Goal: Transaction & Acquisition: Purchase product/service

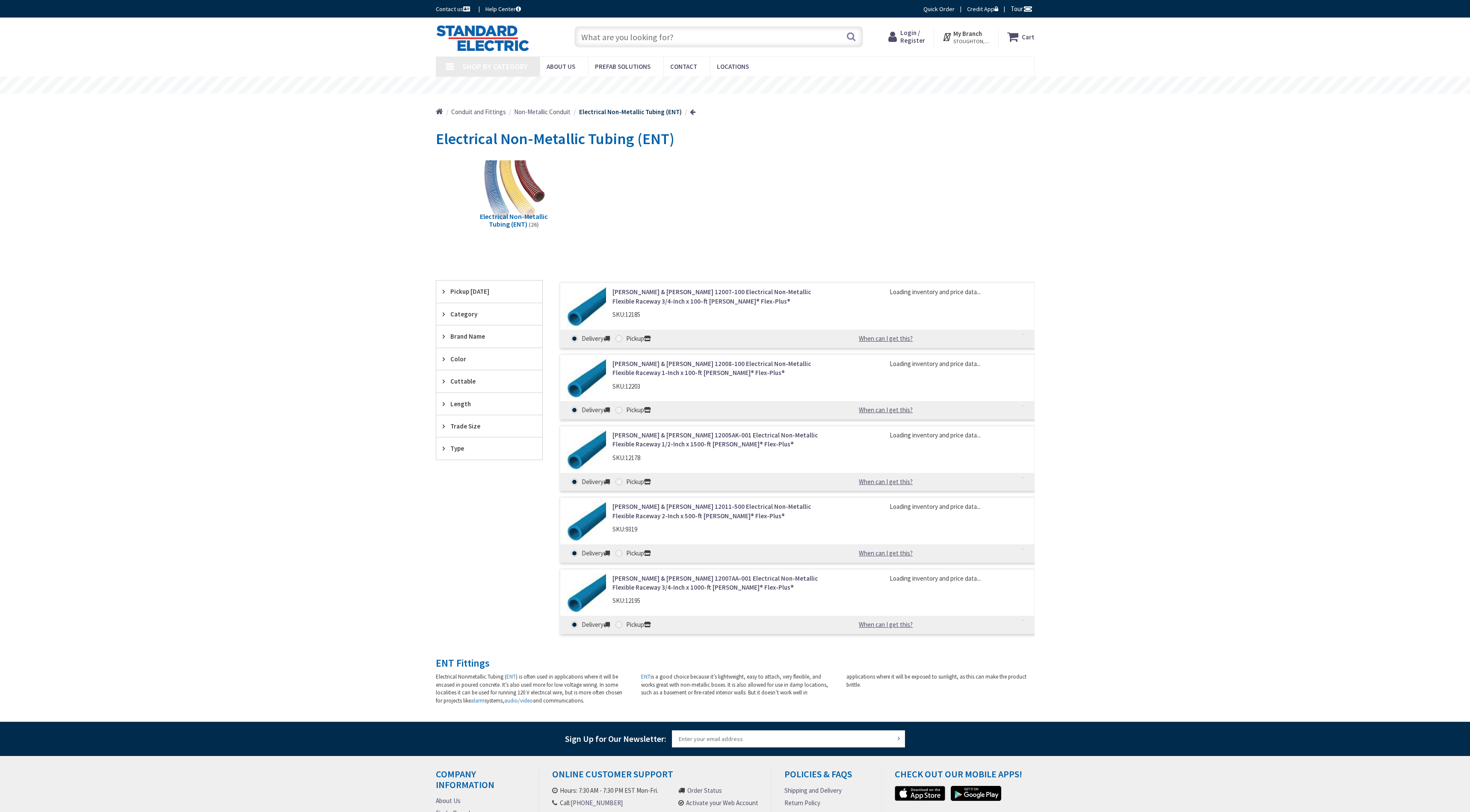
type input "[PERSON_NAME] Dr, [PERSON_NAME], GA 31308, [GEOGRAPHIC_DATA]"
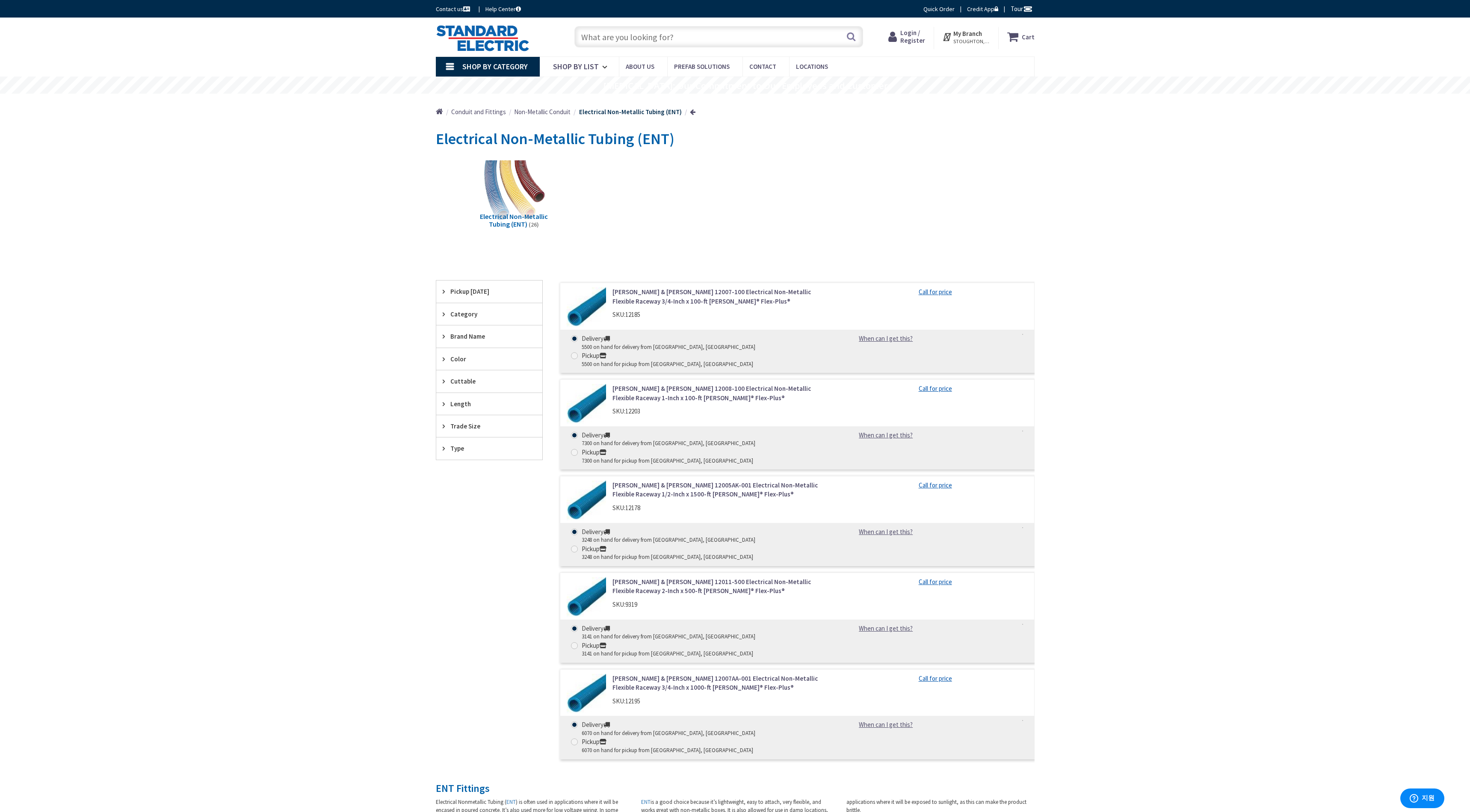
click at [741, 297] on link "[PERSON_NAME] & [PERSON_NAME] 12007-100 Electrical Non-Metallic Flexible Racewa…" at bounding box center [721, 297] width 218 height 18
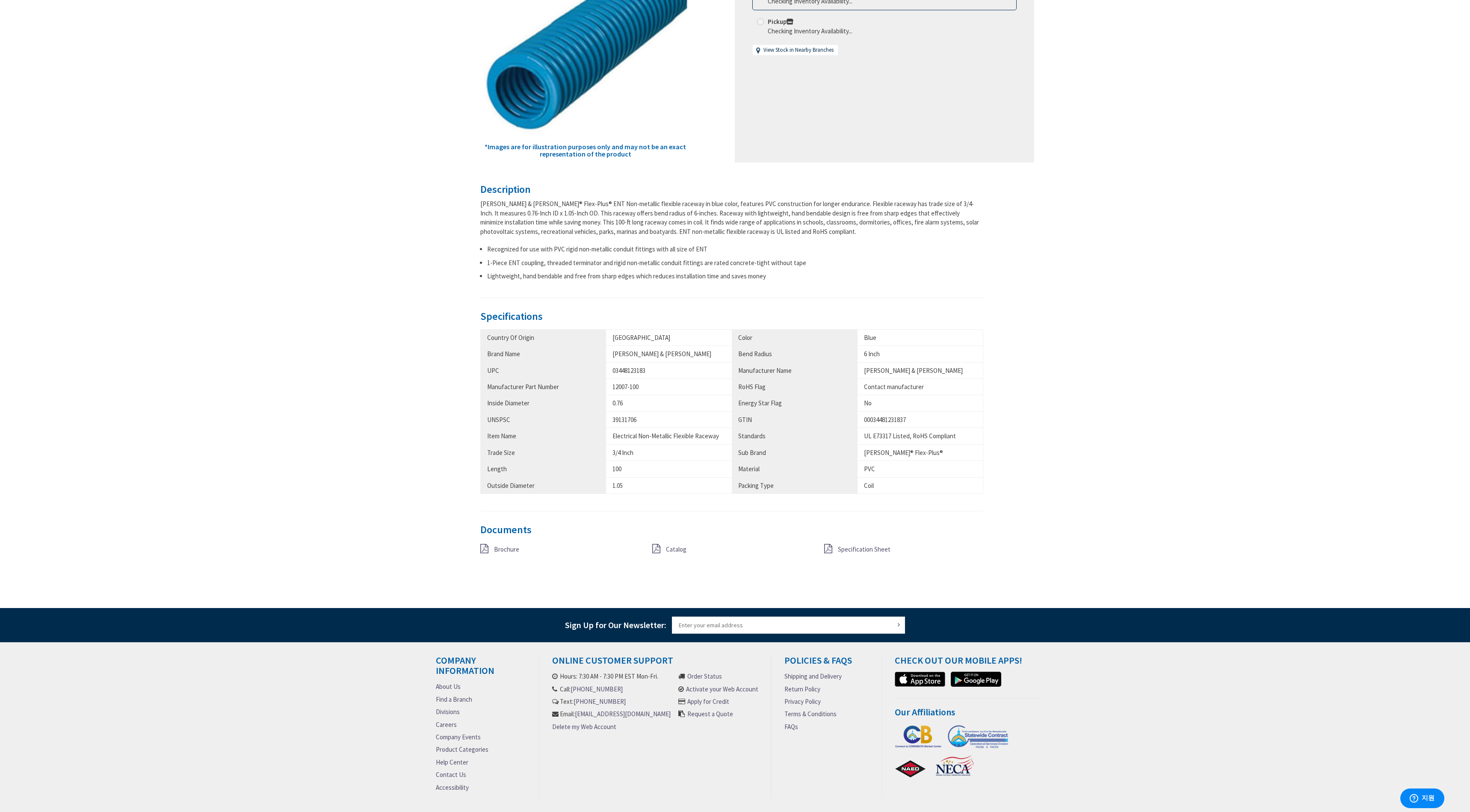
scroll to position [214, 0]
